Goal: Check status

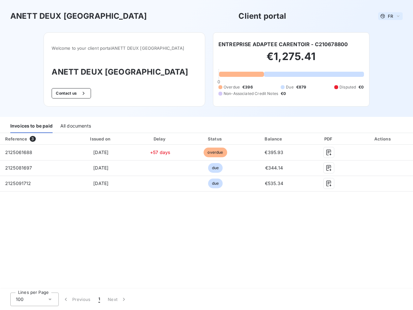
click at [390, 16] on span "FR" at bounding box center [390, 16] width 5 height 5
click at [83, 93] on button "Contact us" at bounding box center [71, 93] width 39 height 10
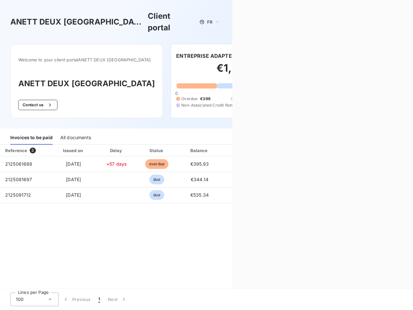
click at [283, 44] on div "Contact us Fill out the form below, and a member of our team will get back to y…" at bounding box center [322, 155] width 181 height 310
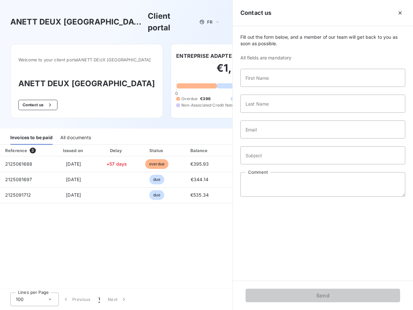
click at [31, 131] on div "Invoices to be paid" at bounding box center [31, 138] width 42 height 14
click at [75, 131] on div "All documents" at bounding box center [75, 138] width 31 height 14
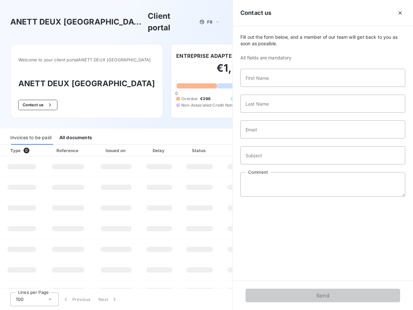
click at [34, 145] on th "Type 0" at bounding box center [22, 151] width 44 height 12
click at [100, 145] on th "Issued on" at bounding box center [116, 151] width 47 height 12
click at [160, 145] on th "Delay" at bounding box center [159, 151] width 39 height 12
click at [215, 145] on th "Status" at bounding box center [199, 151] width 41 height 12
click at [274, 139] on div "Fill out the form below, and a member of our team will get back to you as soon …" at bounding box center [323, 153] width 180 height 254
